Goal: Navigation & Orientation: Find specific page/section

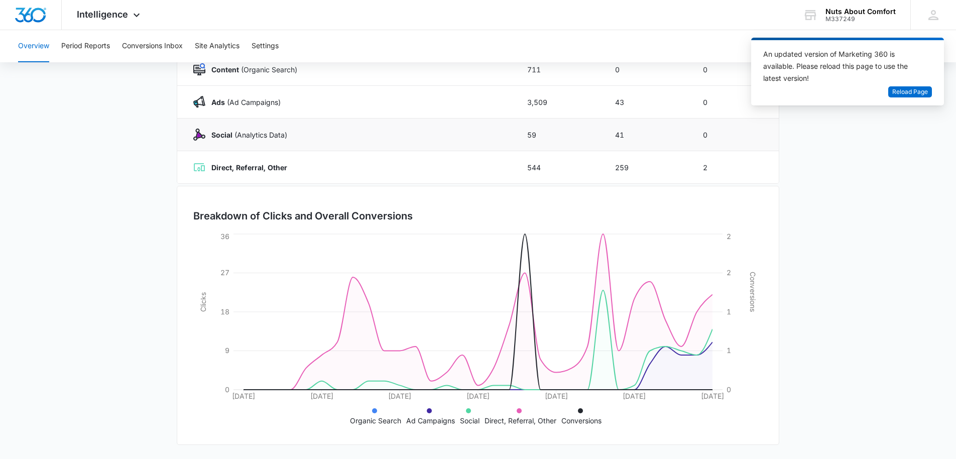
click at [199, 137] on img at bounding box center [199, 135] width 12 height 12
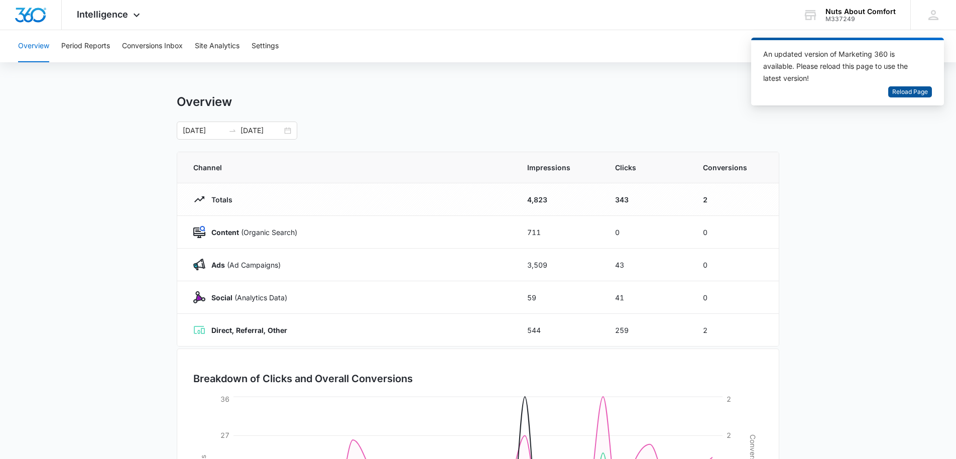
click at [907, 88] on span "Reload Page" at bounding box center [910, 92] width 36 height 10
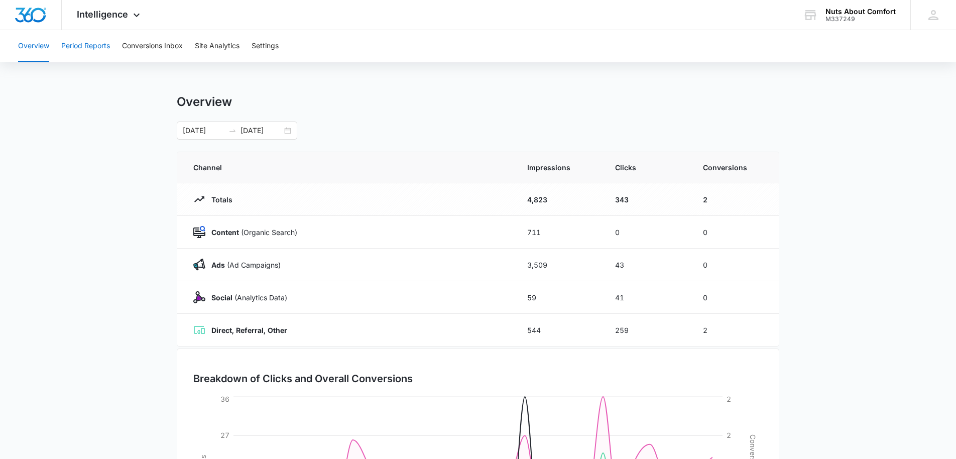
click at [89, 48] on button "Period Reports" at bounding box center [85, 46] width 49 height 32
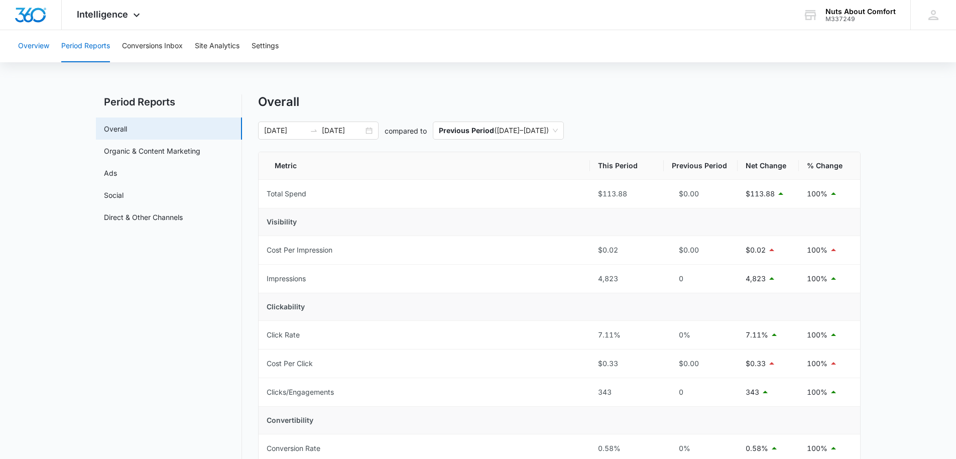
click at [34, 46] on button "Overview" at bounding box center [33, 46] width 31 height 32
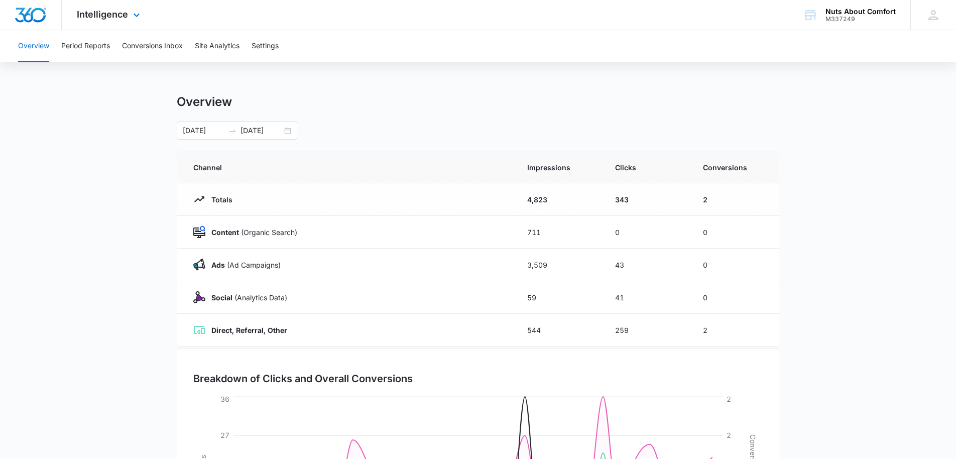
click at [42, 15] on img "Dashboard" at bounding box center [31, 15] width 32 height 15
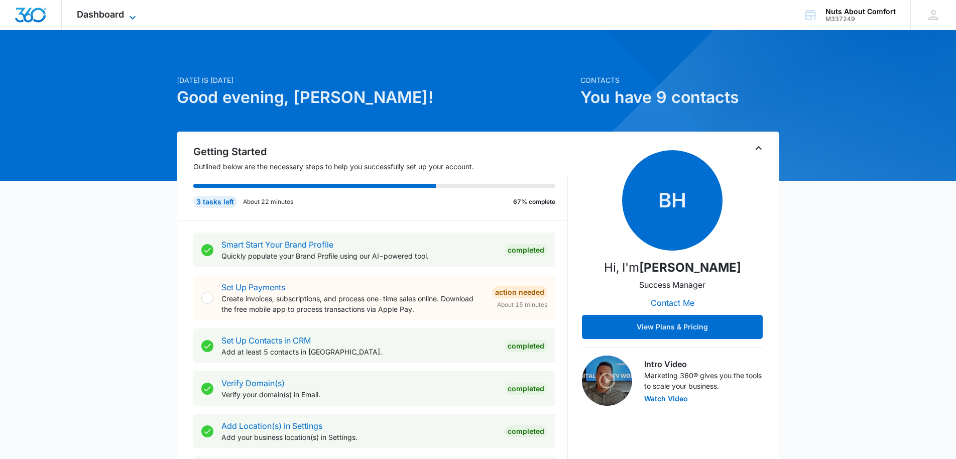
click at [112, 14] on span "Dashboard" at bounding box center [100, 14] width 47 height 11
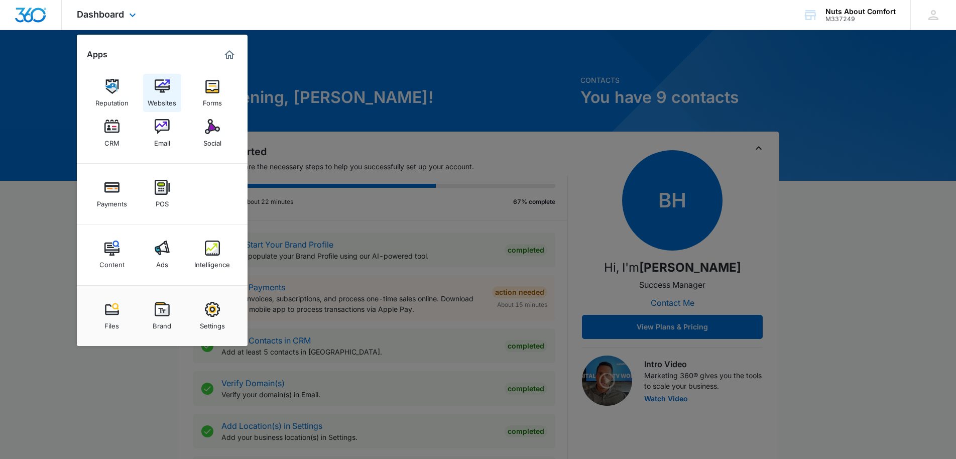
click at [166, 86] on img at bounding box center [162, 86] width 15 height 15
